Goal: Check status

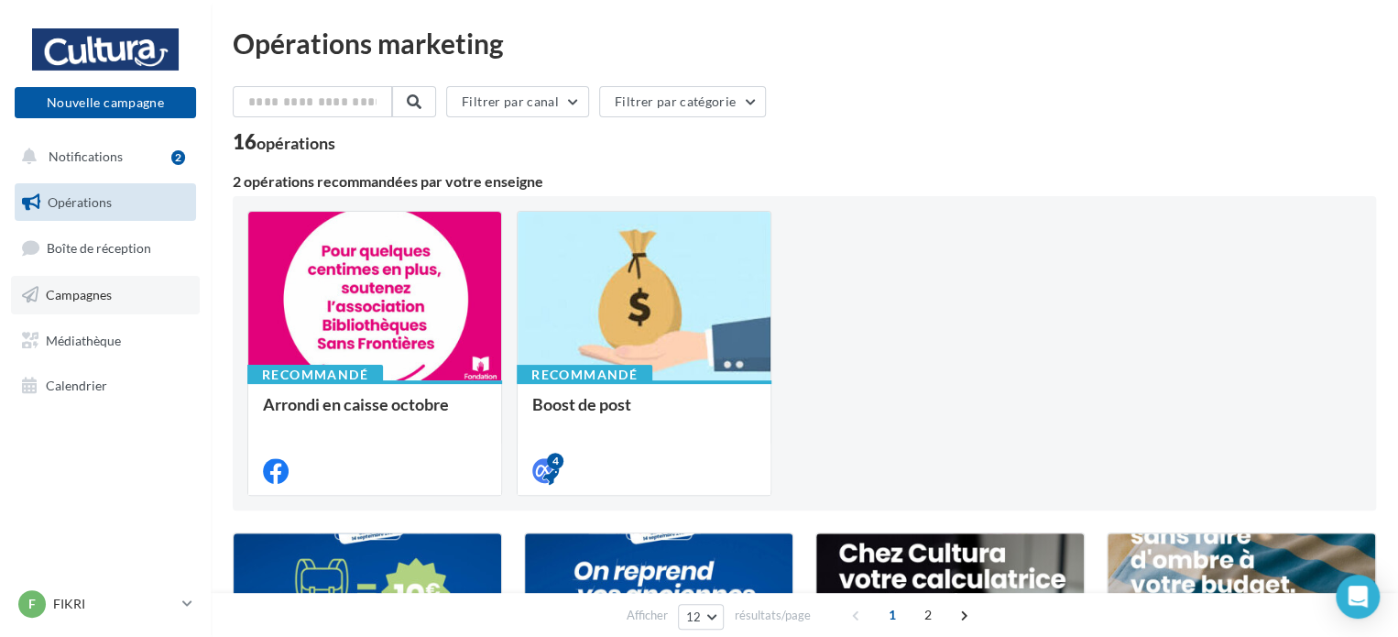
click at [95, 298] on span "Campagnes" at bounding box center [79, 295] width 66 height 16
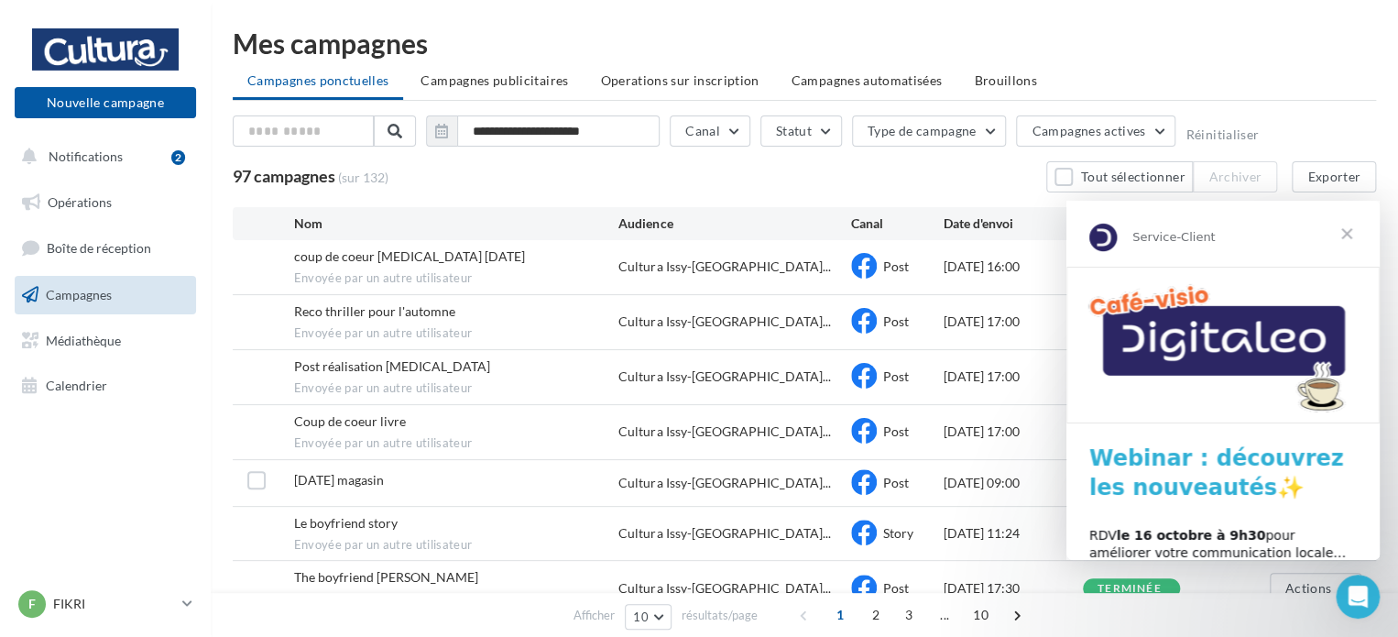
click at [1348, 234] on span "Fermer" at bounding box center [1346, 234] width 66 height 66
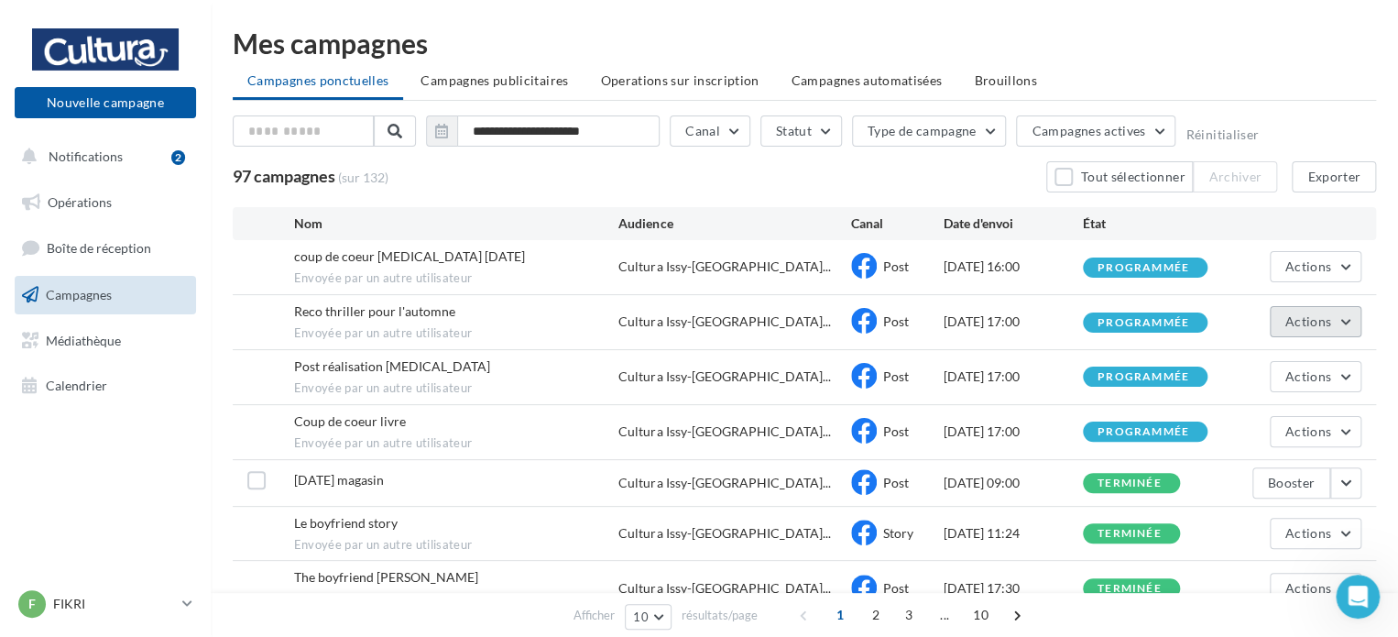
click at [1326, 319] on span "Actions" at bounding box center [1308, 321] width 46 height 16
click at [1260, 358] on button "Voir les résultats" at bounding box center [1269, 365] width 183 height 48
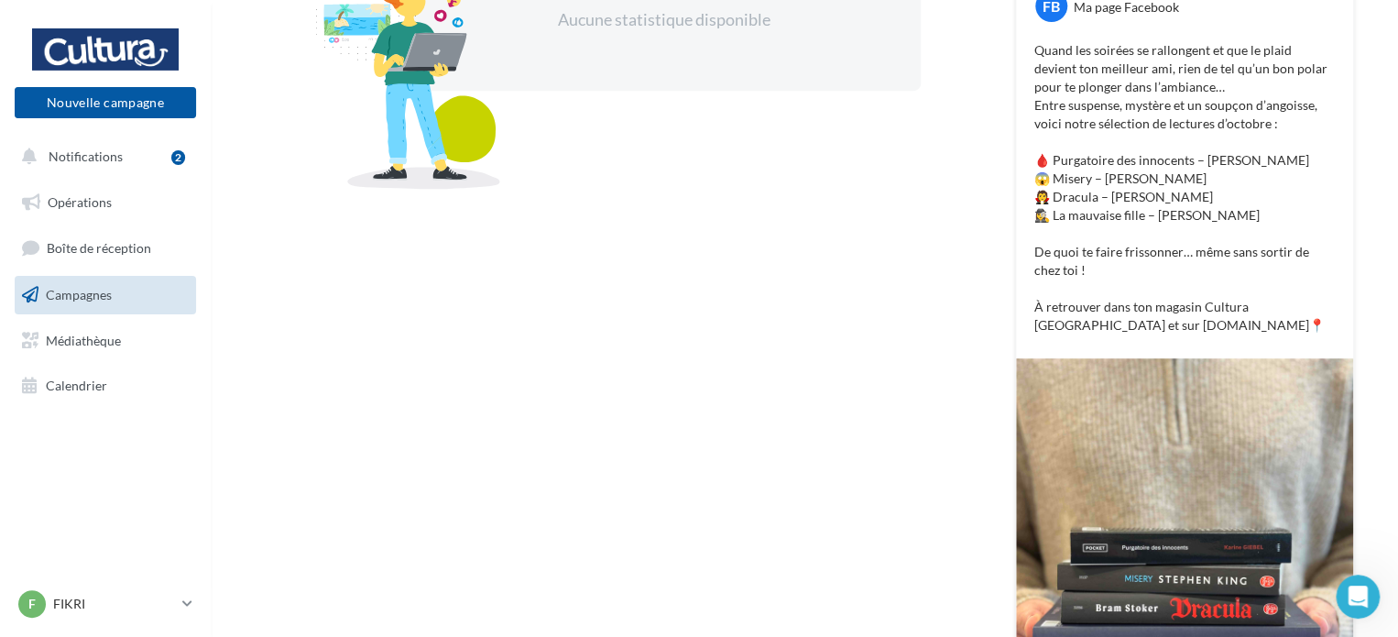
scroll to position [641, 0]
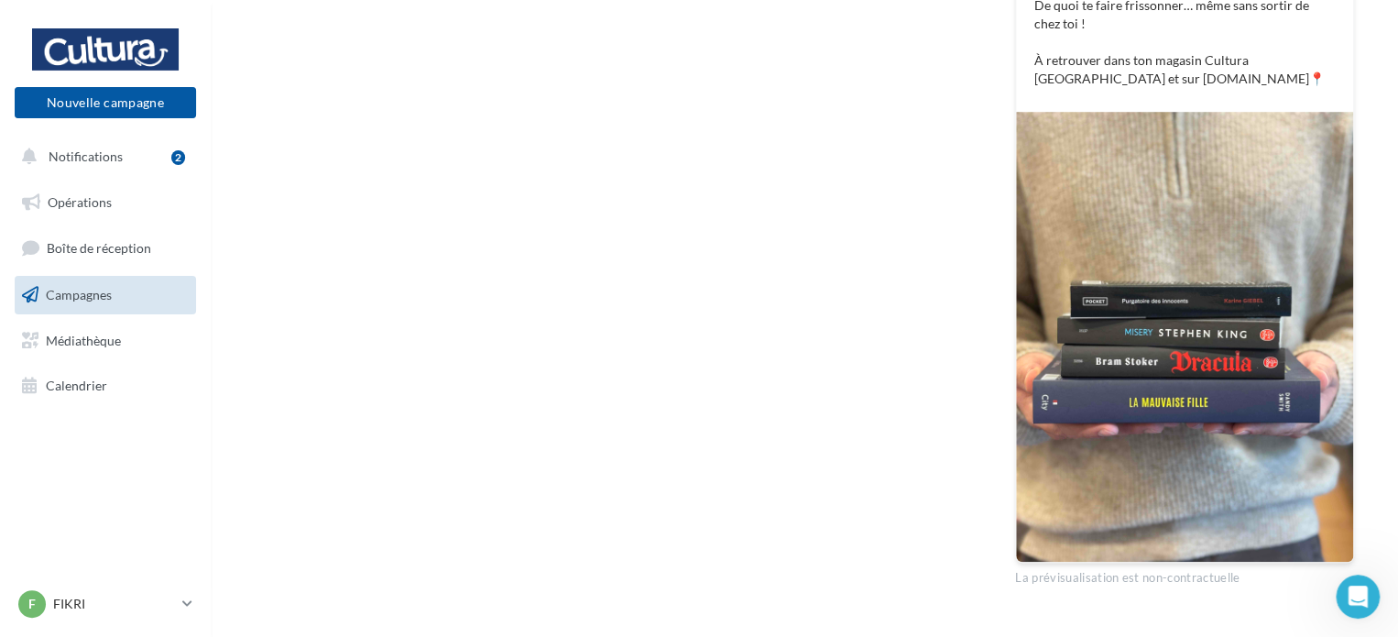
click at [1268, 304] on img at bounding box center [1184, 337] width 337 height 450
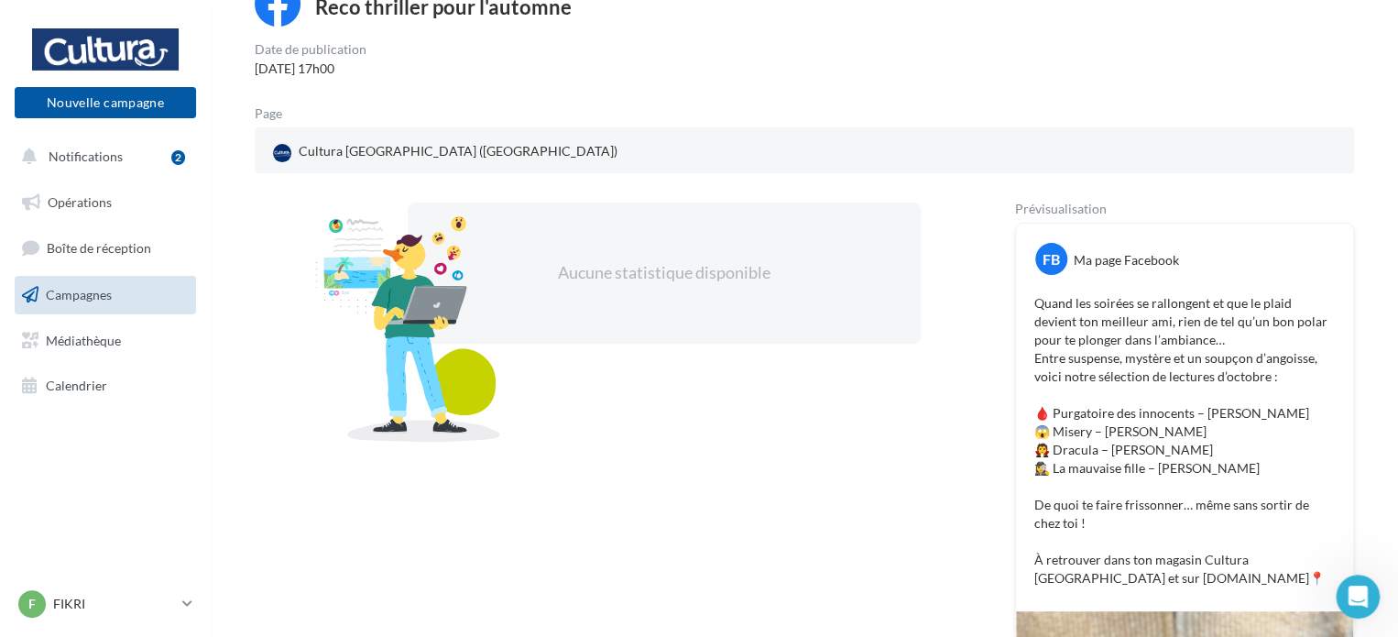
scroll to position [0, 0]
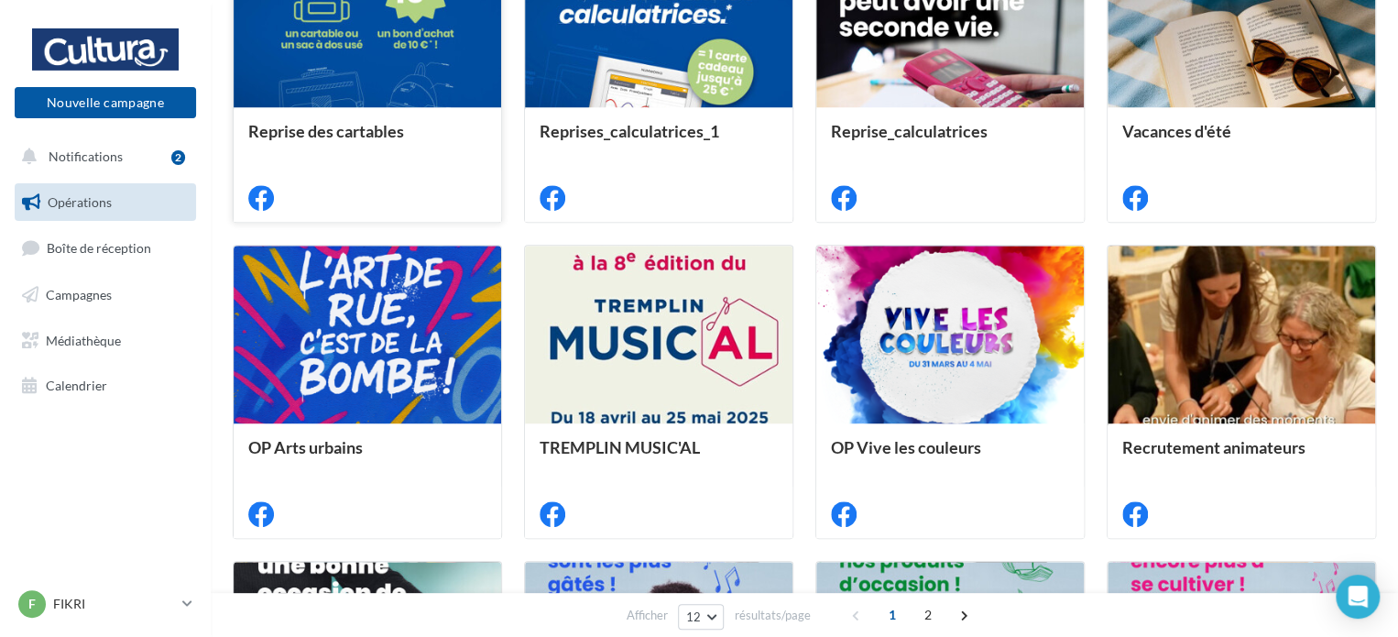
scroll to position [424, 0]
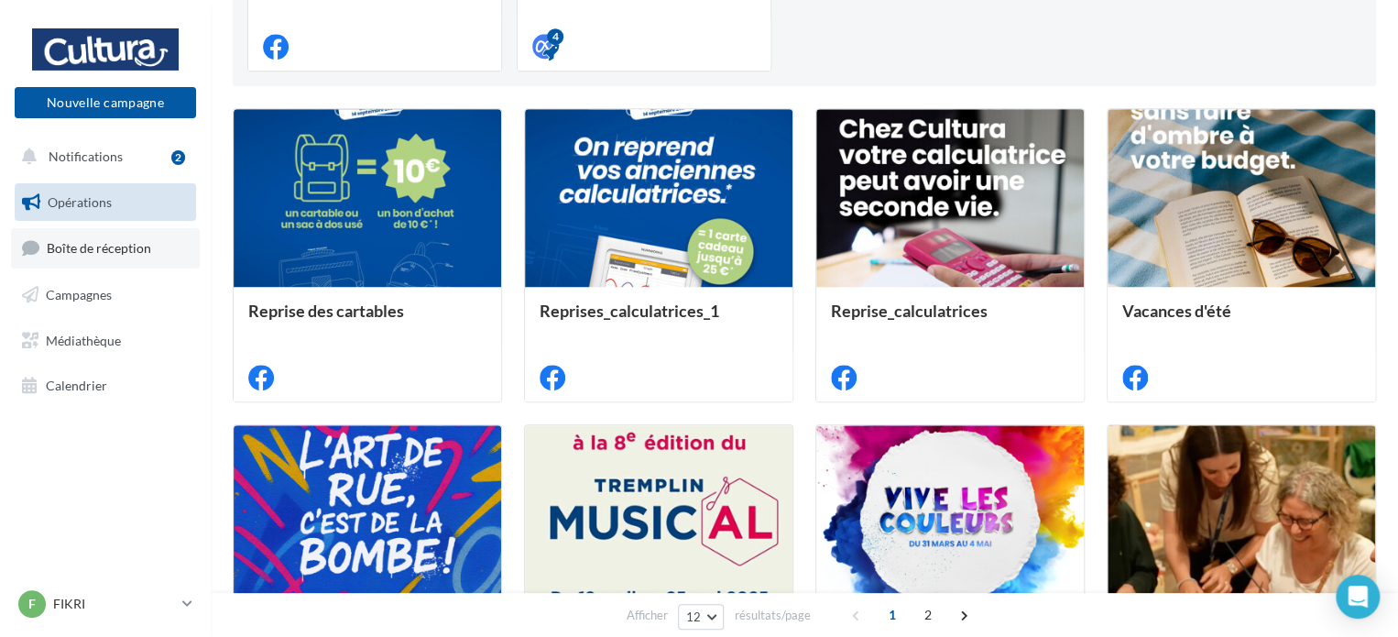
click at [174, 256] on link "Boîte de réception" at bounding box center [105, 247] width 189 height 39
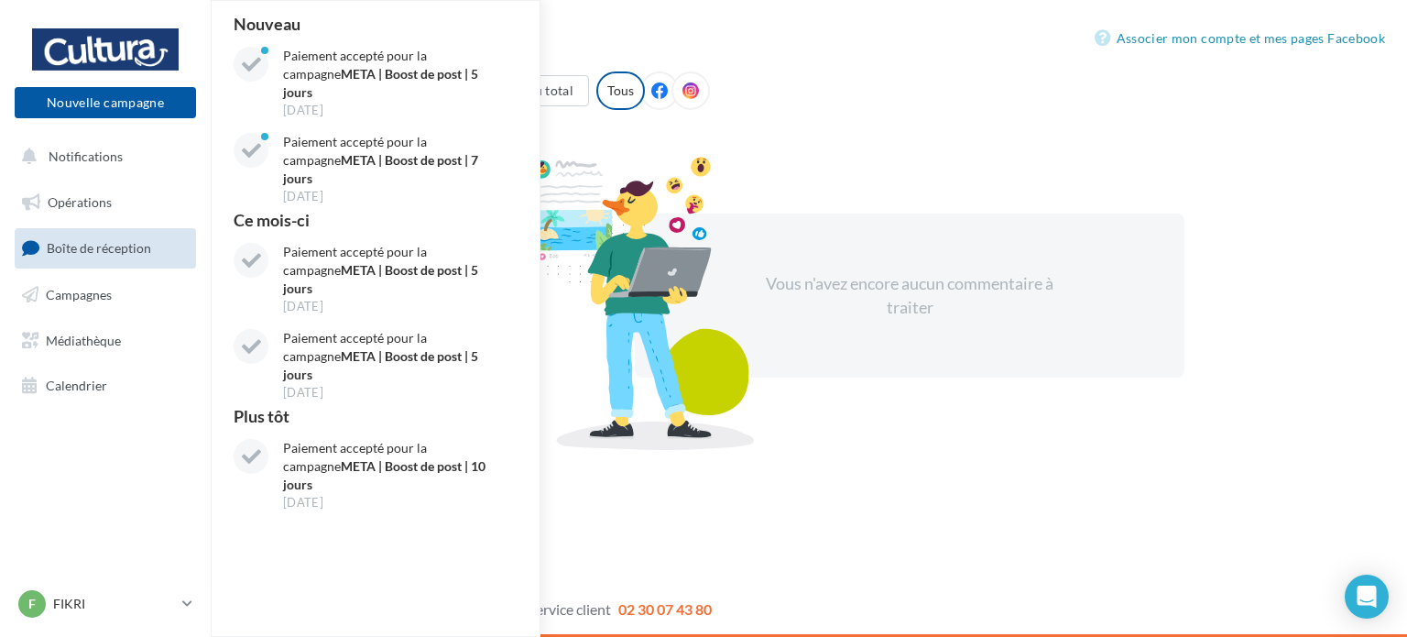
click at [637, 18] on div "Nouvelle campagne Nouvelle campagne Notifications Nouveau Paiement accepté pour…" at bounding box center [703, 318] width 1407 height 637
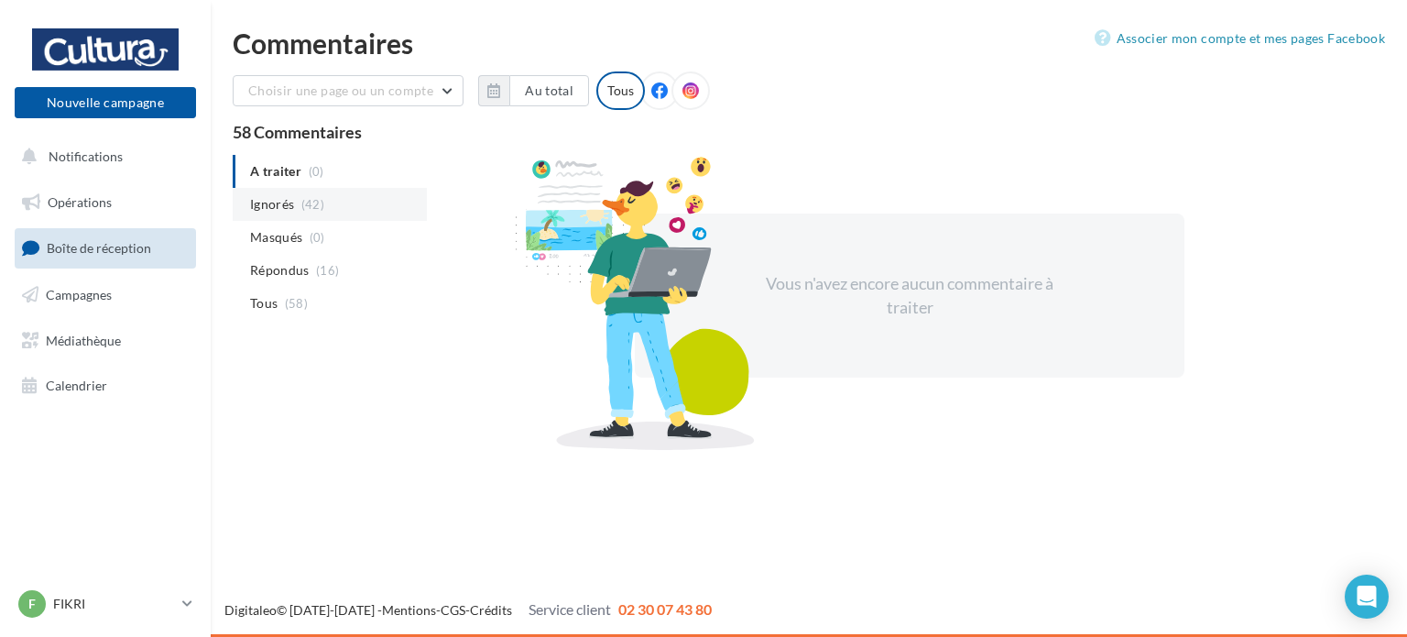
click at [327, 215] on li "Ignorés (42)" at bounding box center [330, 204] width 194 height 33
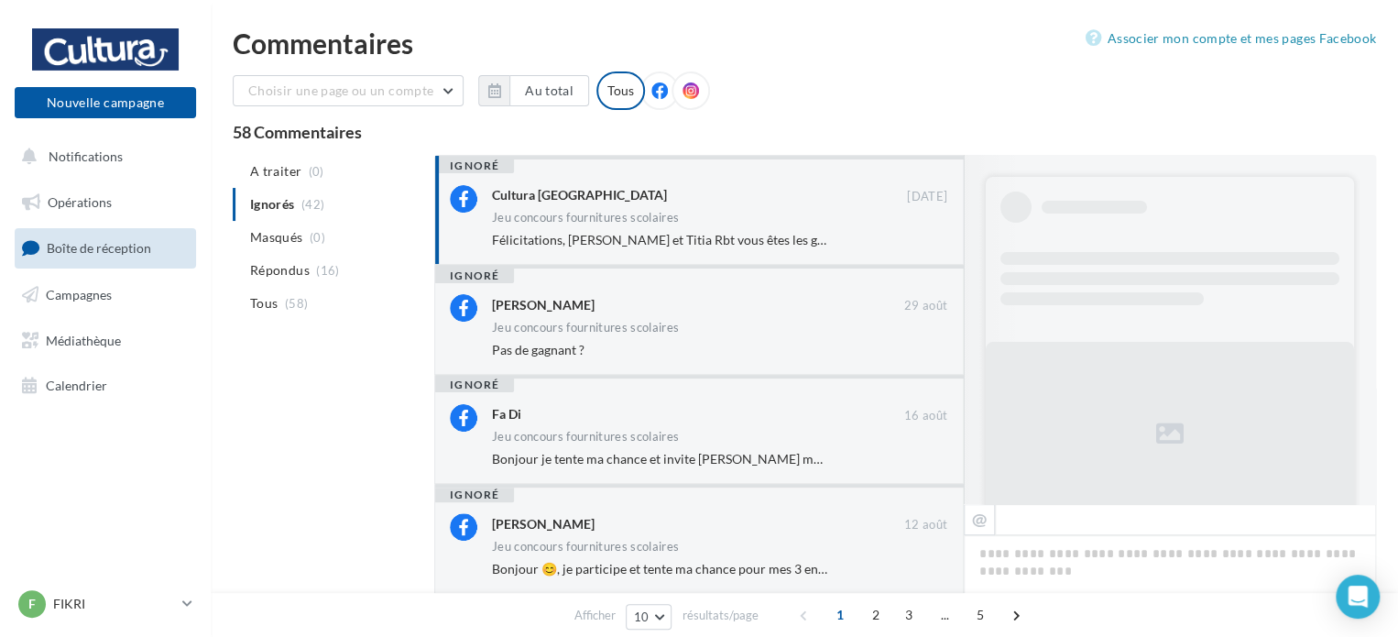
click at [642, 223] on div "Jeu concours fournitures scolaires" at bounding box center [585, 218] width 187 height 12
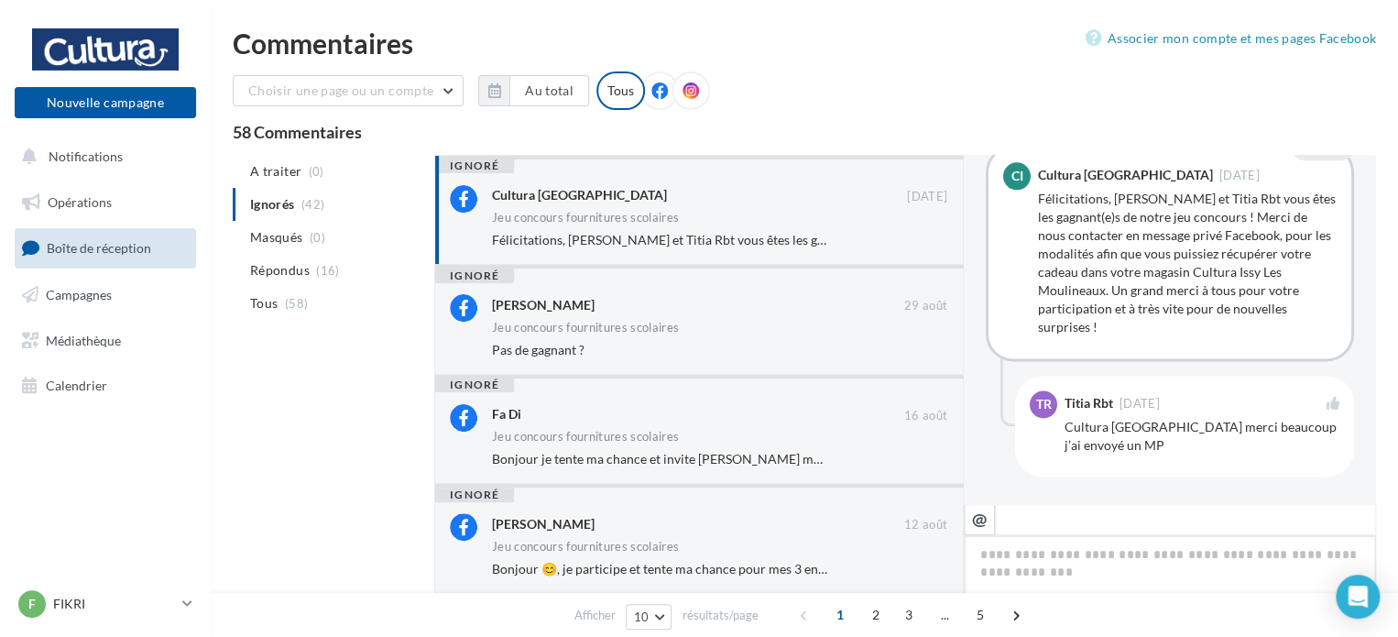
scroll to position [1205, 0]
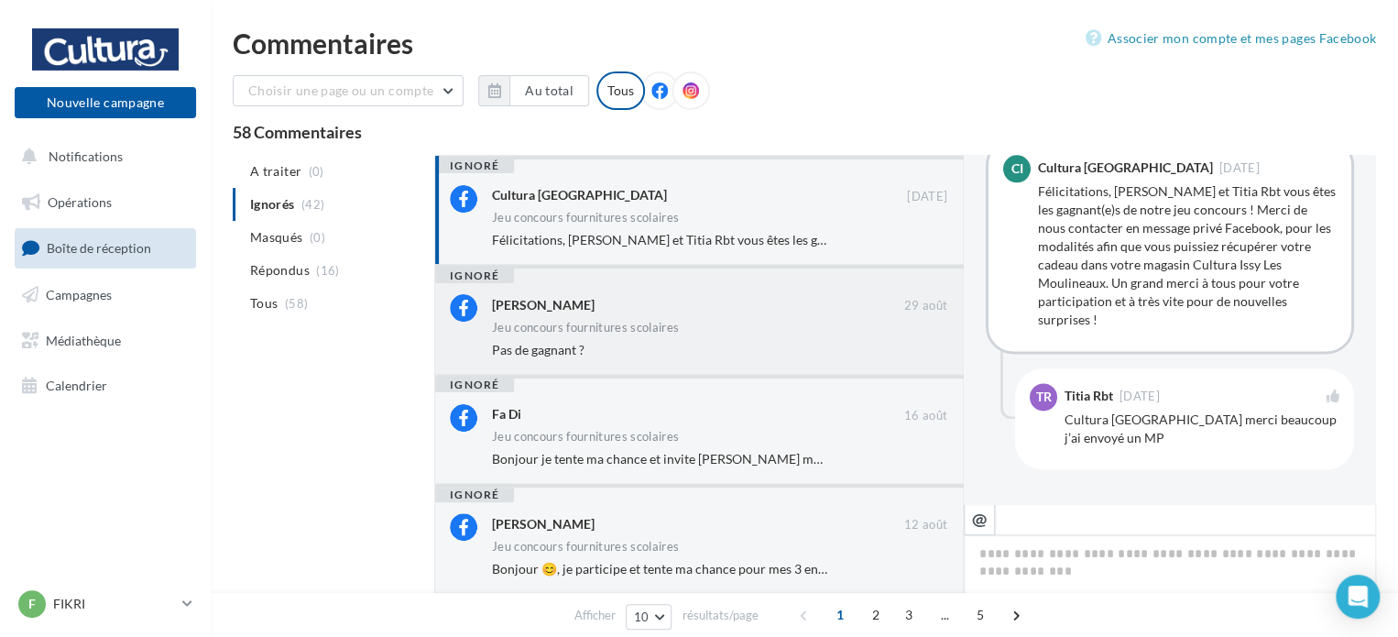
click at [714, 312] on div "Elsa Ting" at bounding box center [698, 303] width 412 height 19
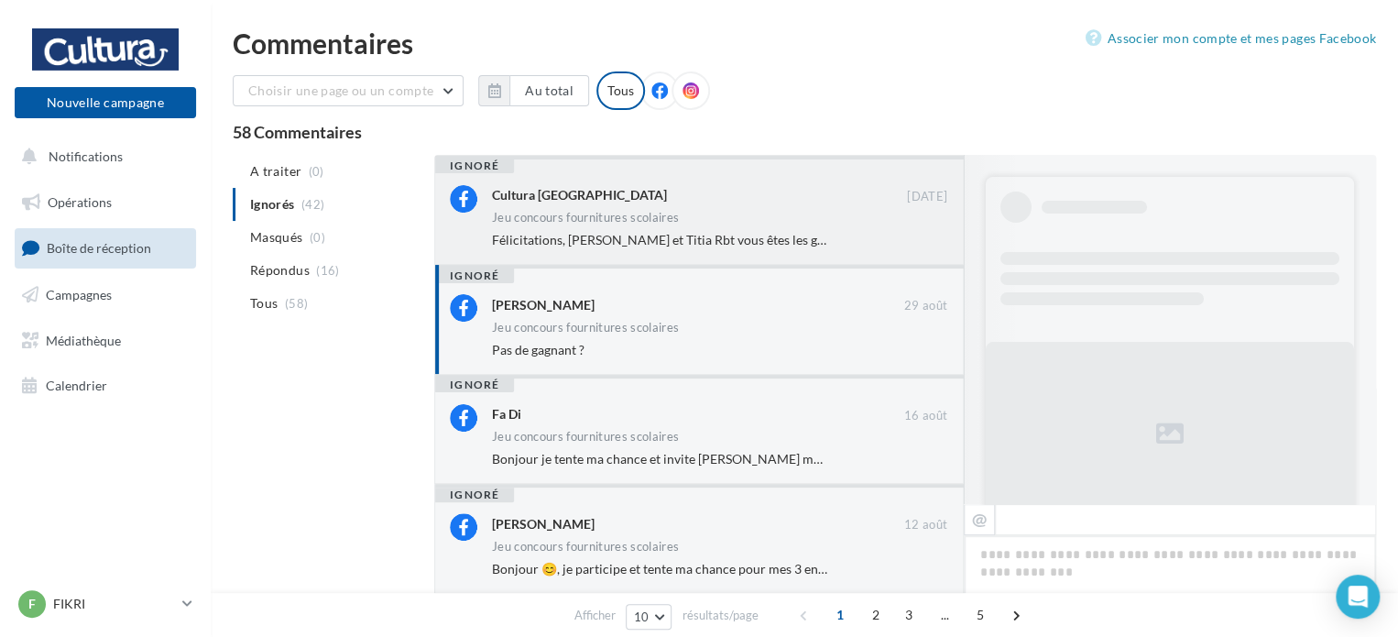
scroll to position [1001, 0]
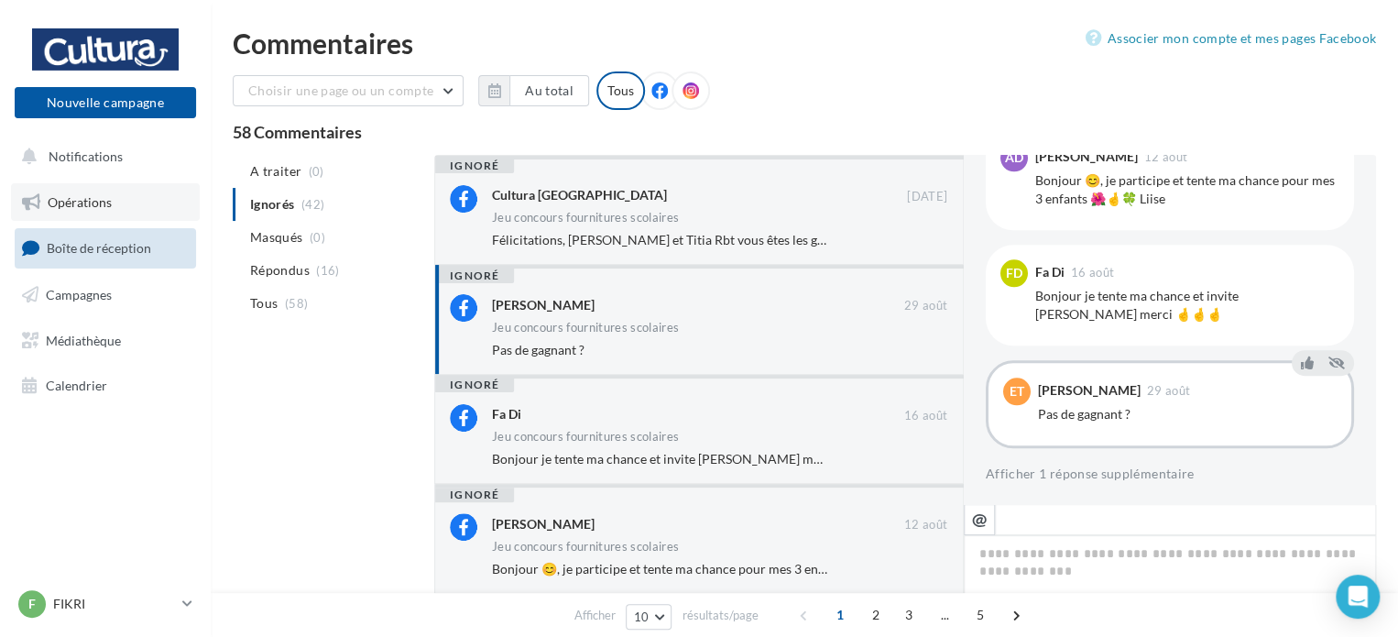
click at [133, 197] on link "Opérations" at bounding box center [105, 202] width 189 height 38
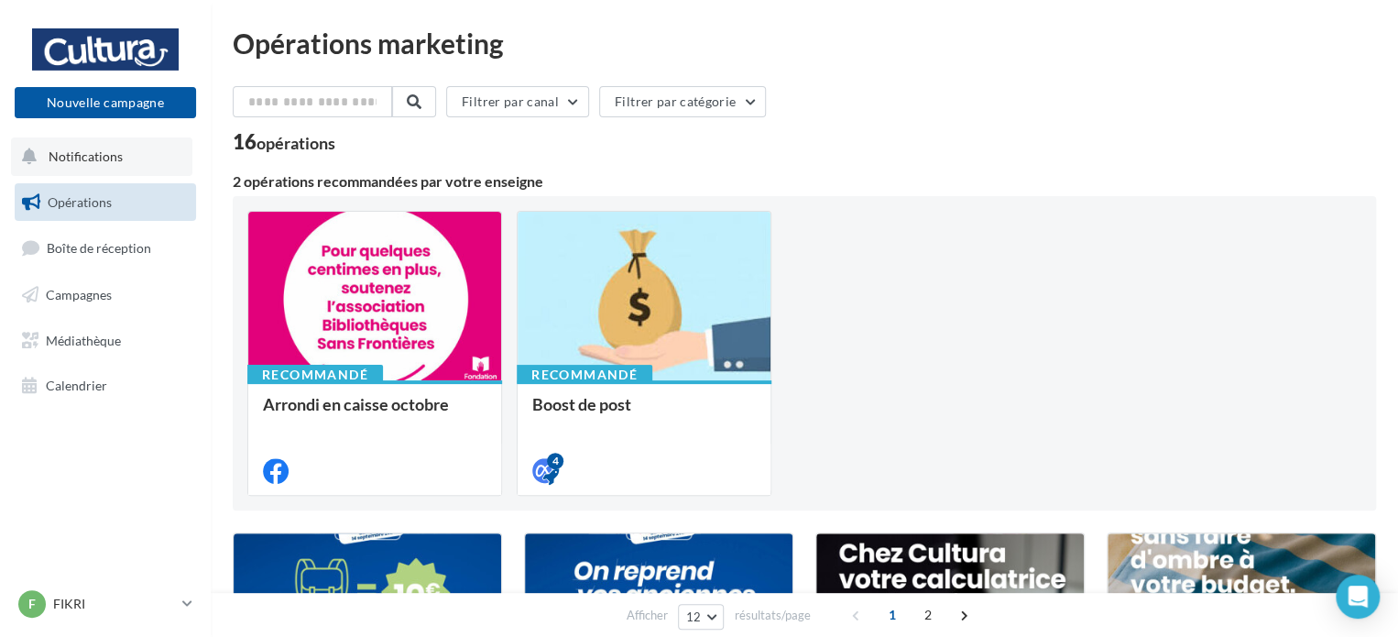
click at [62, 159] on span "Notifications" at bounding box center [86, 156] width 74 height 16
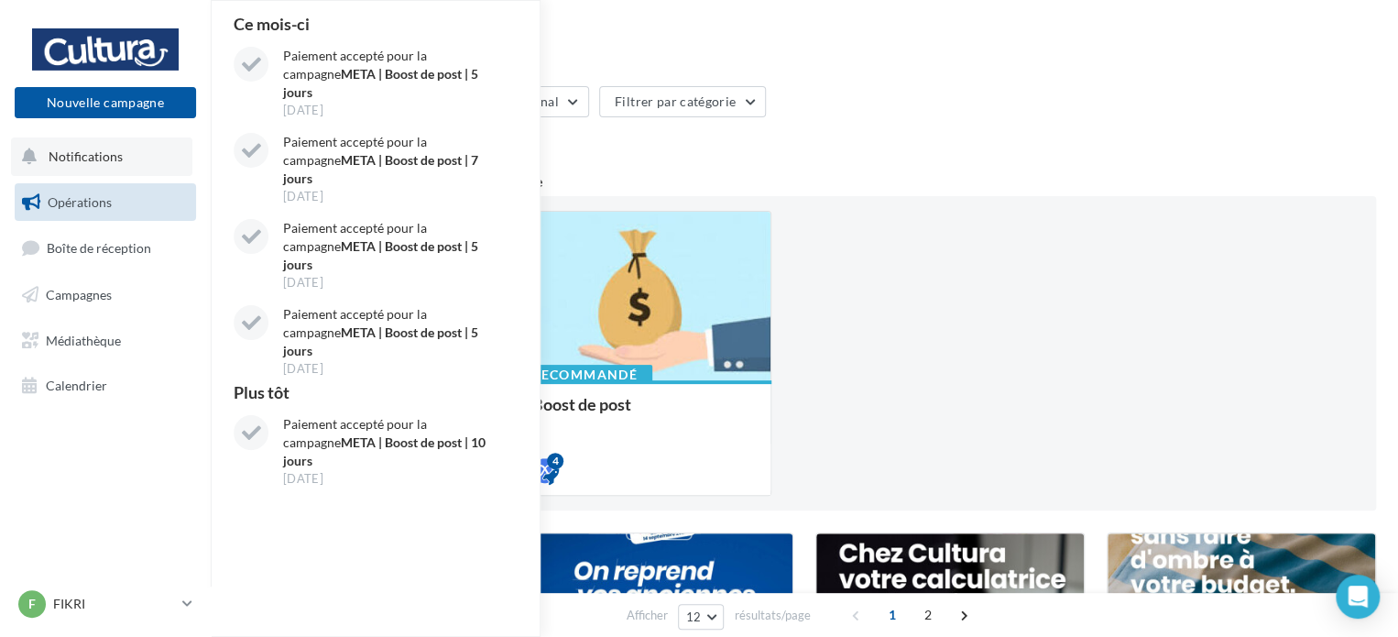
click at [34, 151] on icon at bounding box center [30, 157] width 16 height 24
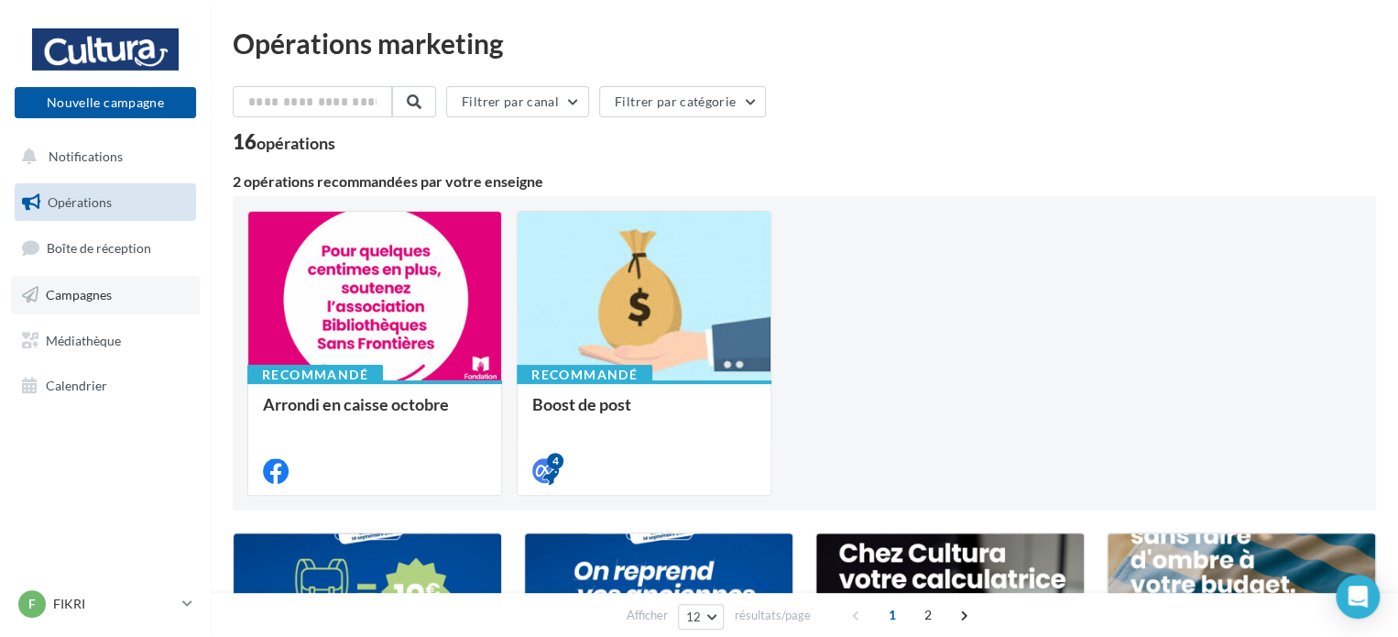
click at [71, 293] on span "Campagnes" at bounding box center [79, 295] width 66 height 16
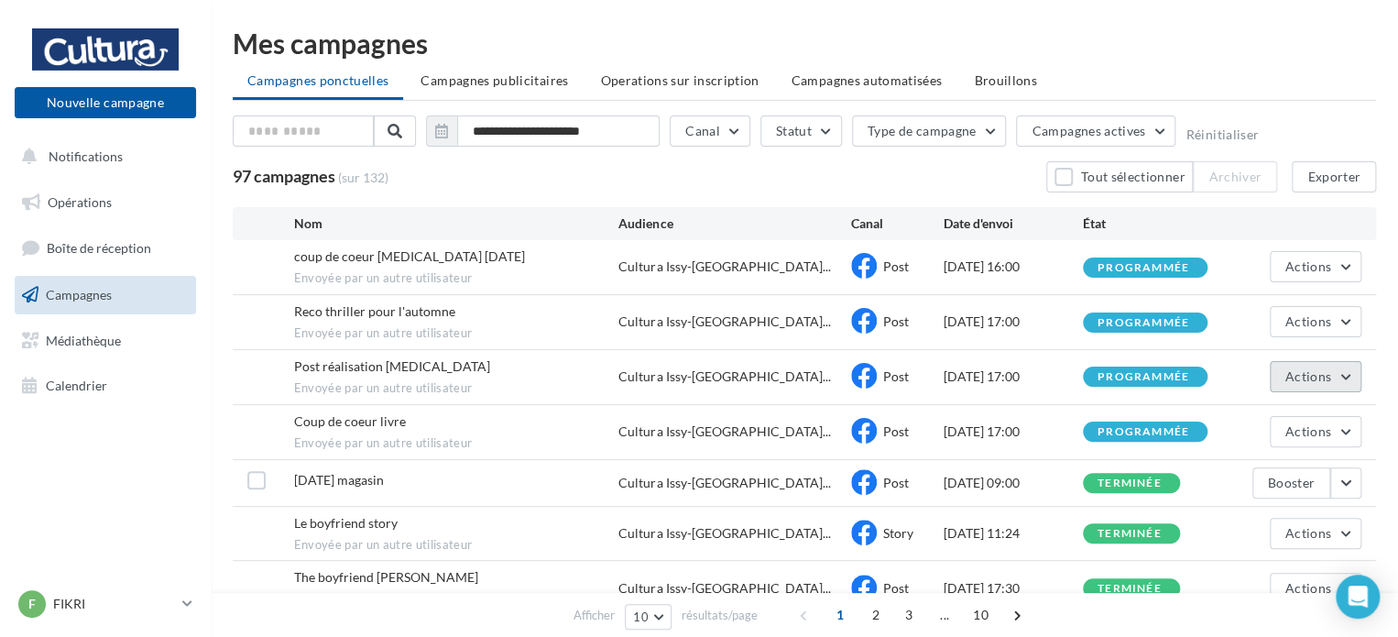
click at [1301, 375] on span "Actions" at bounding box center [1308, 376] width 46 height 16
click at [1266, 406] on button "Voir les résultats" at bounding box center [1269, 420] width 183 height 48
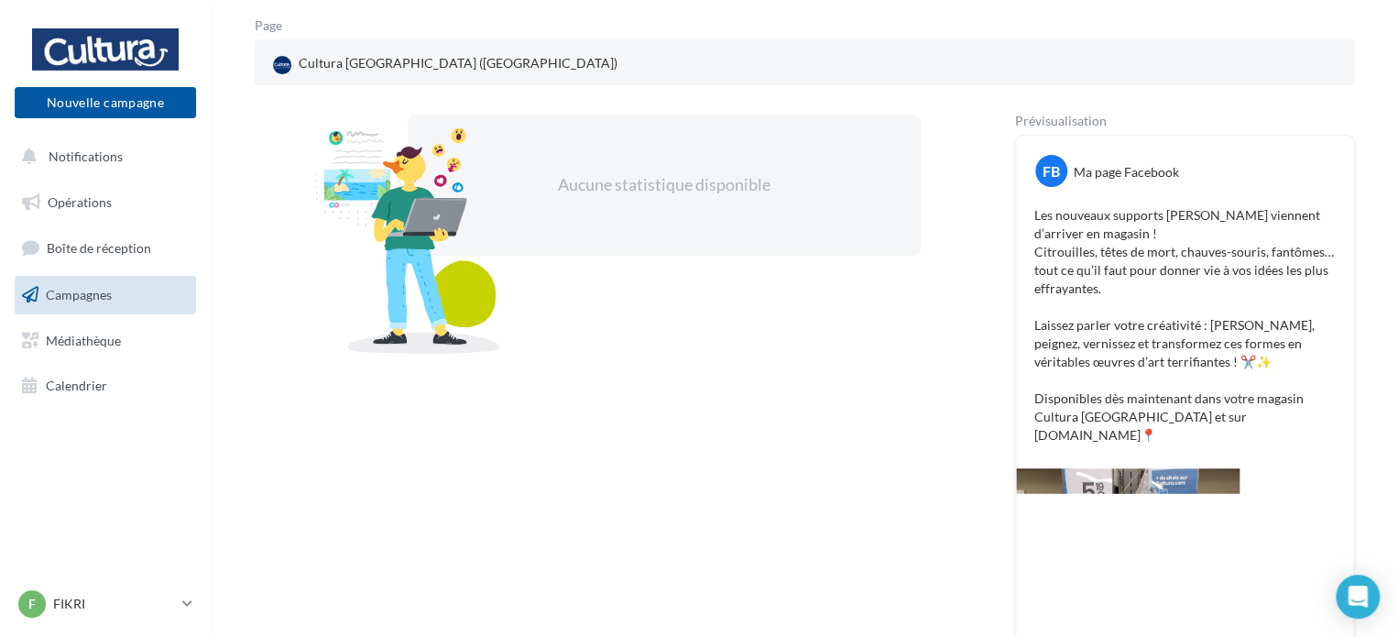
scroll to position [197, 0]
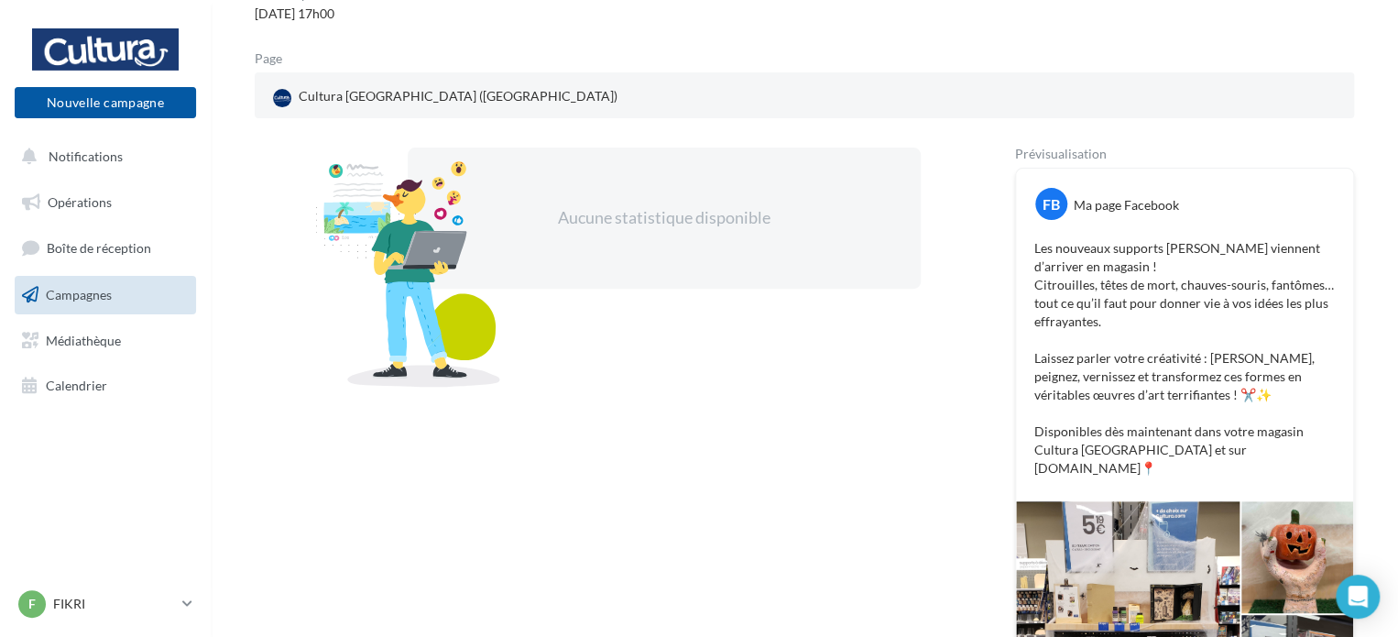
click at [881, 321] on div "Aucune statistique disponible" at bounding box center [606, 504] width 702 height 715
click at [136, 61] on div at bounding box center [105, 50] width 147 height 46
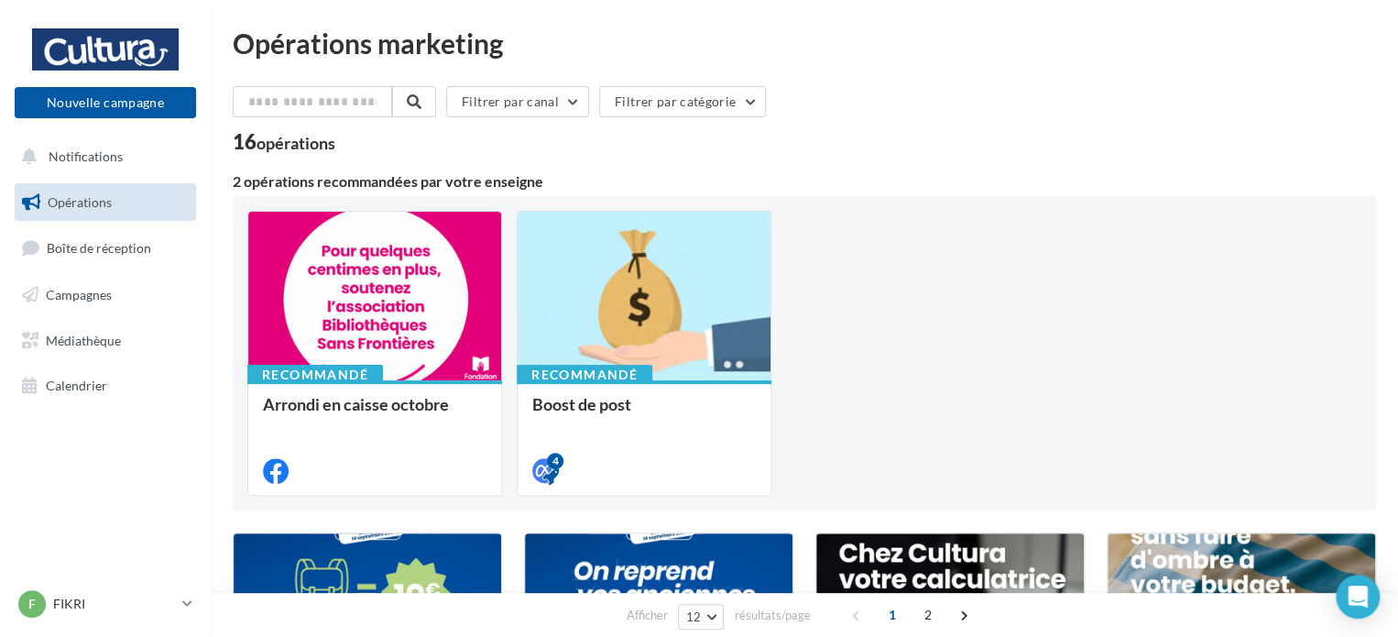
scroll to position [458, 0]
